Goal: Find specific page/section: Find specific page/section

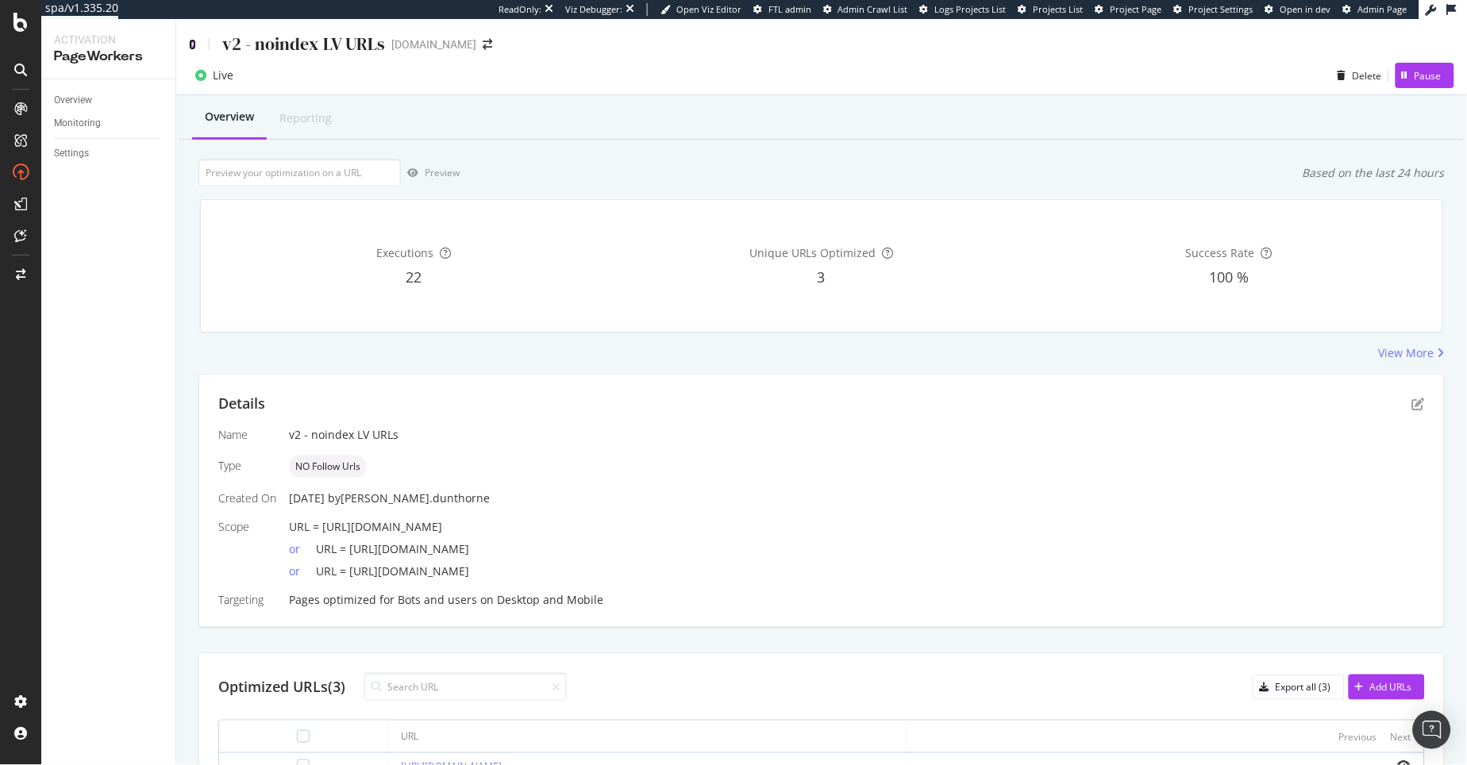
click at [190, 43] on icon at bounding box center [192, 44] width 7 height 11
